Goal: Find specific page/section: Find specific page/section

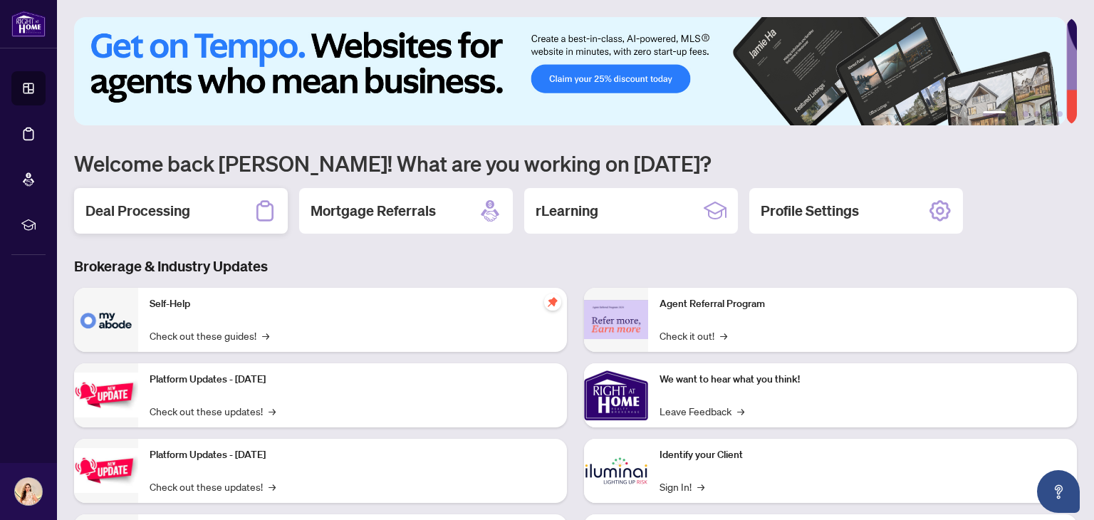
click at [206, 203] on div "Deal Processing" at bounding box center [181, 211] width 214 height 46
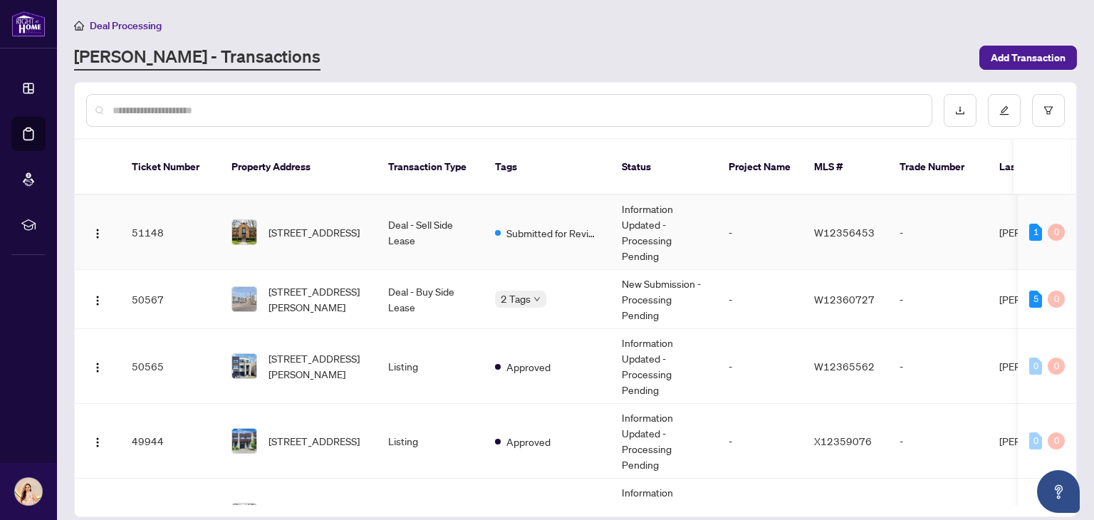
click at [507, 229] on td "Submitted for Review" at bounding box center [547, 232] width 127 height 75
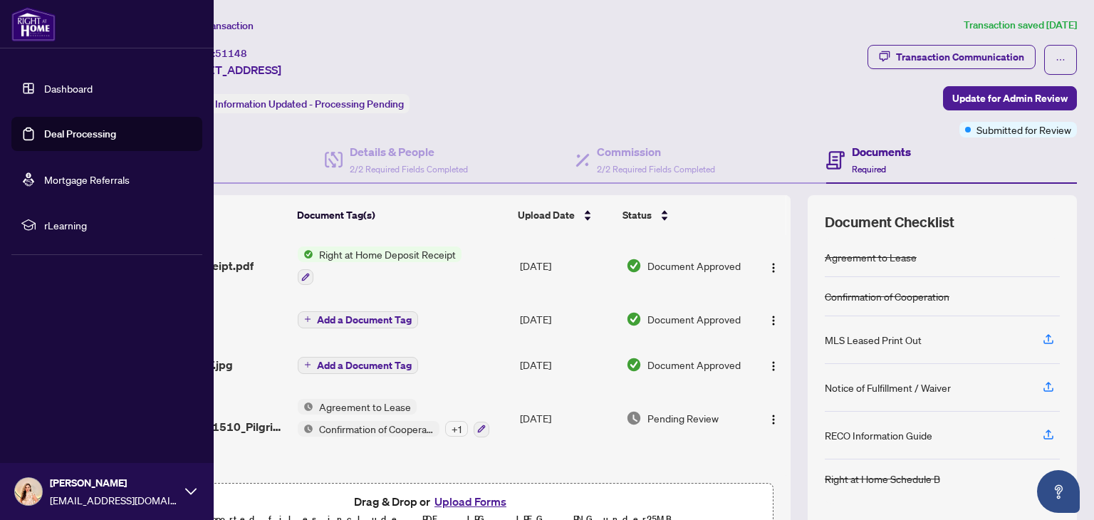
click at [80, 90] on link "Dashboard" at bounding box center [68, 88] width 48 height 13
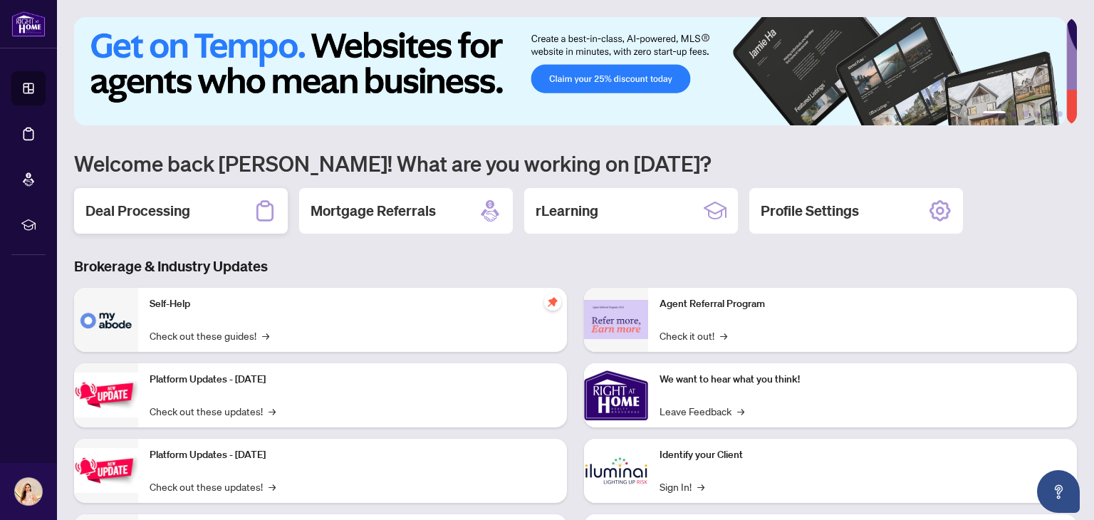
click at [177, 208] on h2 "Deal Processing" at bounding box center [137, 211] width 105 height 20
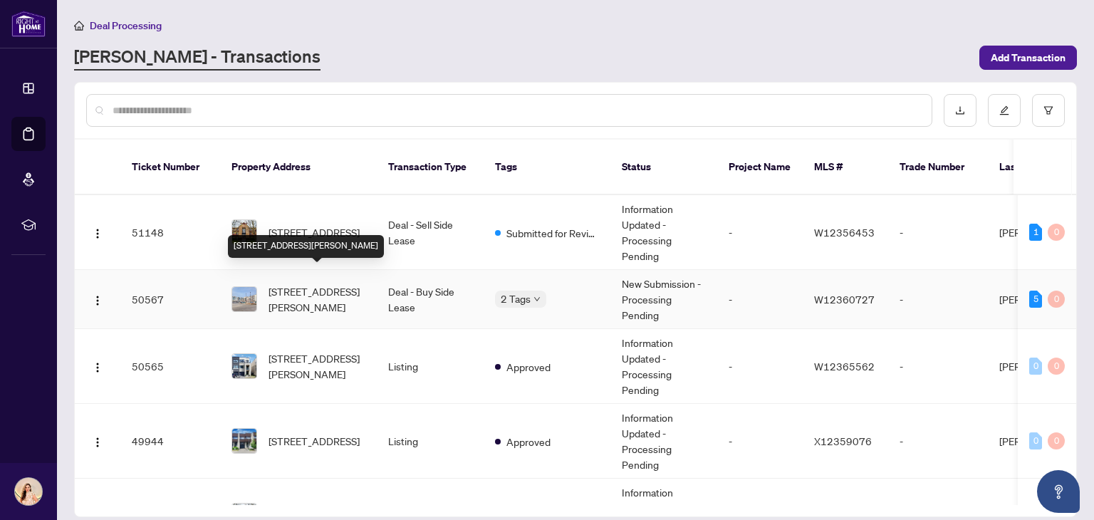
click at [332, 294] on span "[STREET_ADDRESS][PERSON_NAME]" at bounding box center [317, 299] width 97 height 31
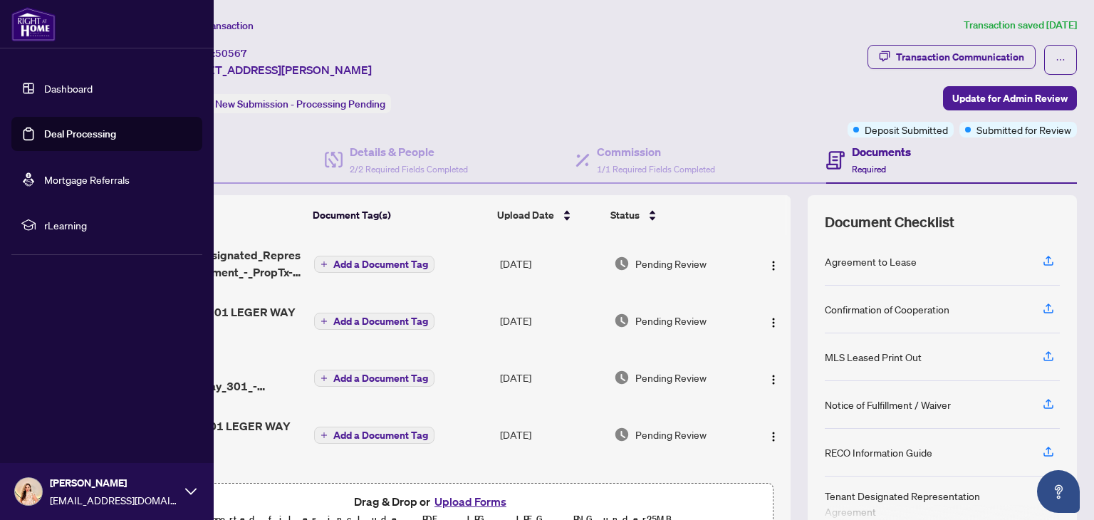
click at [93, 95] on link "Dashboard" at bounding box center [68, 88] width 48 height 13
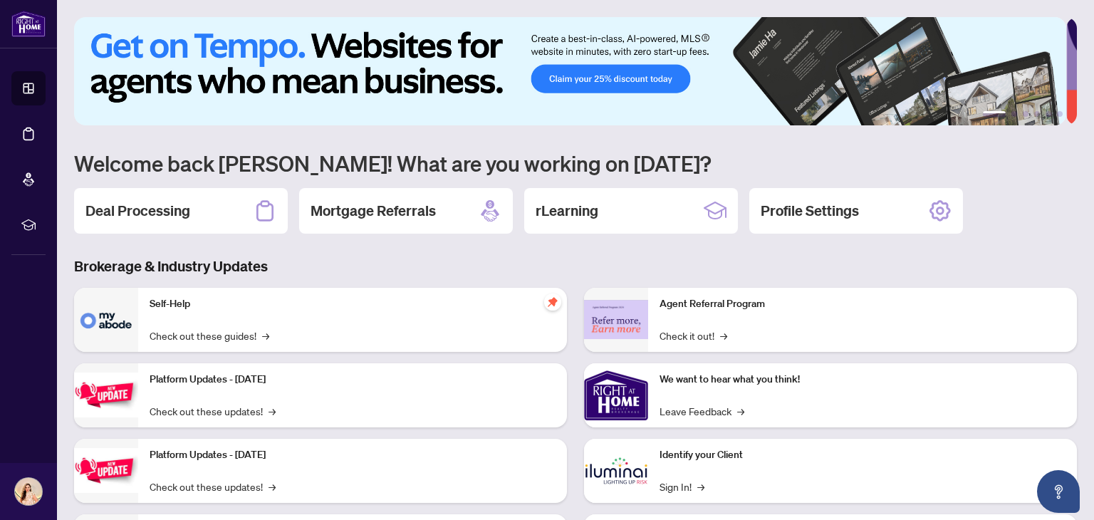
scroll to position [95, 0]
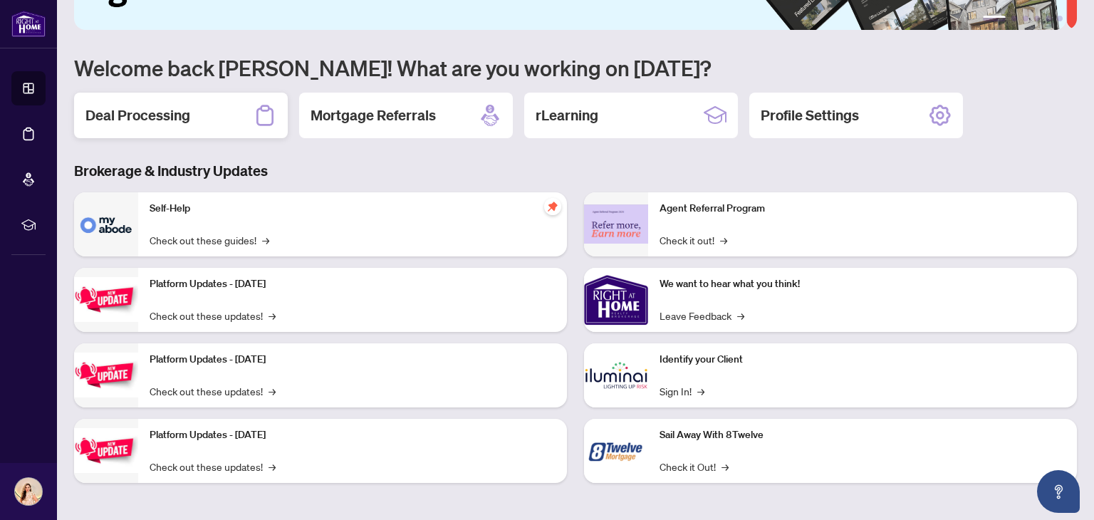
click at [227, 113] on div "Deal Processing" at bounding box center [181, 116] width 214 height 46
